Goal: Task Accomplishment & Management: Complete application form

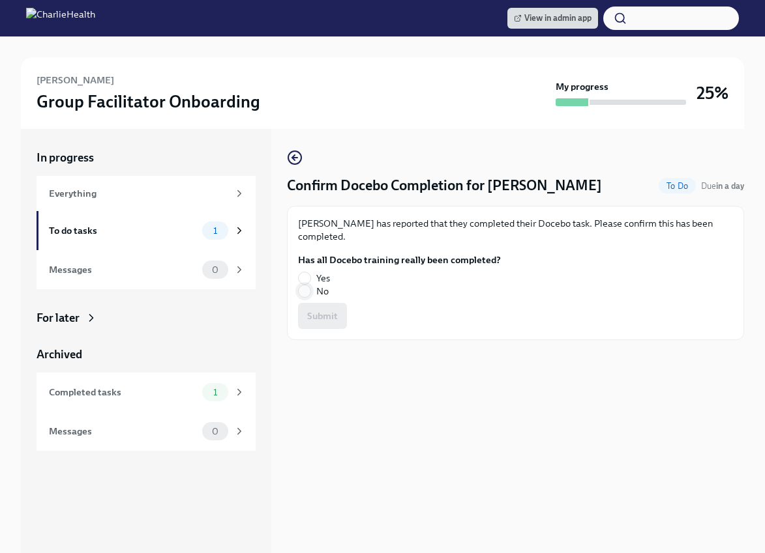
click at [305, 288] on input "No" at bounding box center [305, 292] width 12 height 12
radio input "true"
click at [319, 305] on button "Submit" at bounding box center [322, 316] width 49 height 26
click at [306, 274] on input "Yes" at bounding box center [305, 278] width 12 height 12
radio input "true"
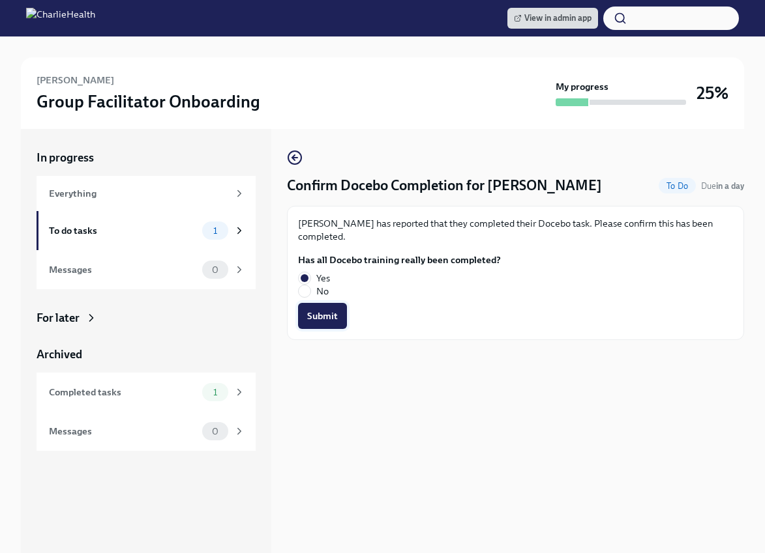
click at [317, 314] on span "Submit" at bounding box center [322, 316] width 31 height 13
click at [302, 276] on input "Yes" at bounding box center [305, 278] width 12 height 12
radio input "true"
click at [320, 308] on button "Submit" at bounding box center [322, 316] width 49 height 26
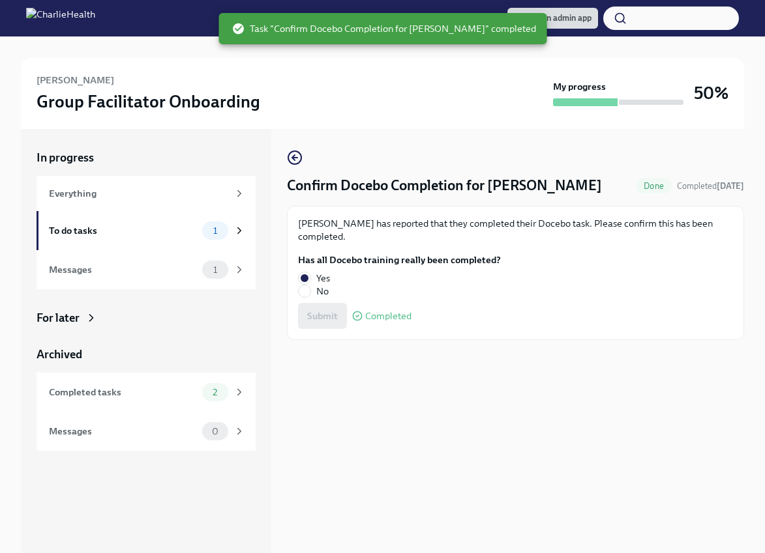
click at [363, 84] on div "Susanna Brown Group Facilitator Onboarding" at bounding box center [292, 93] width 511 height 40
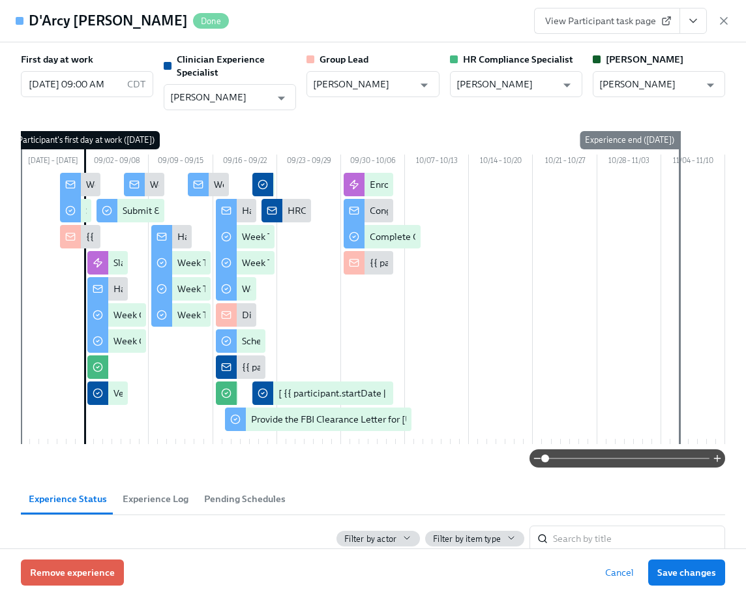
scroll to position [2533, 0]
